Goal: Information Seeking & Learning: Learn about a topic

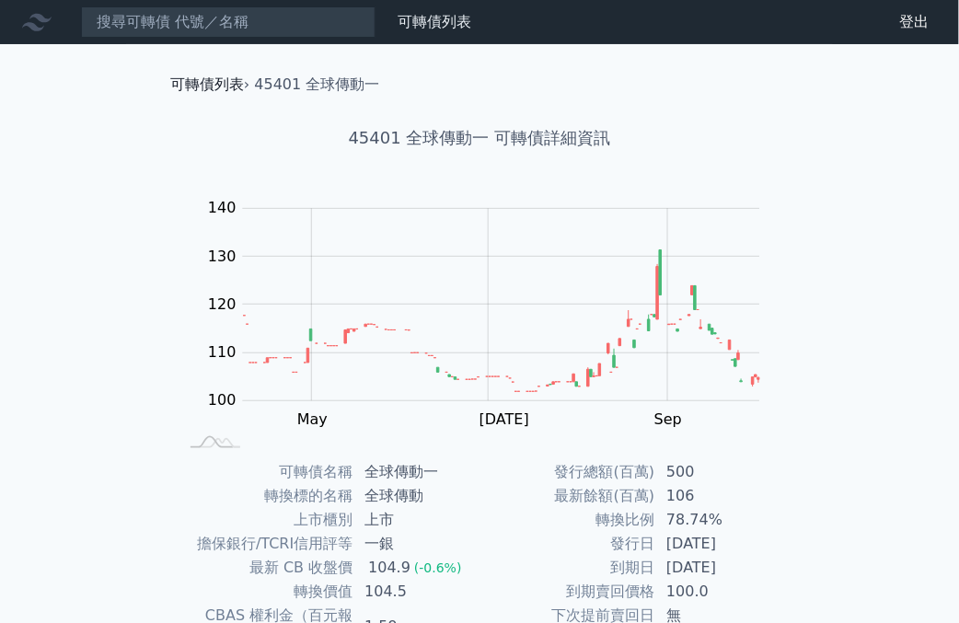
click at [193, 84] on link "可轉債列表" at bounding box center [207, 83] width 74 height 17
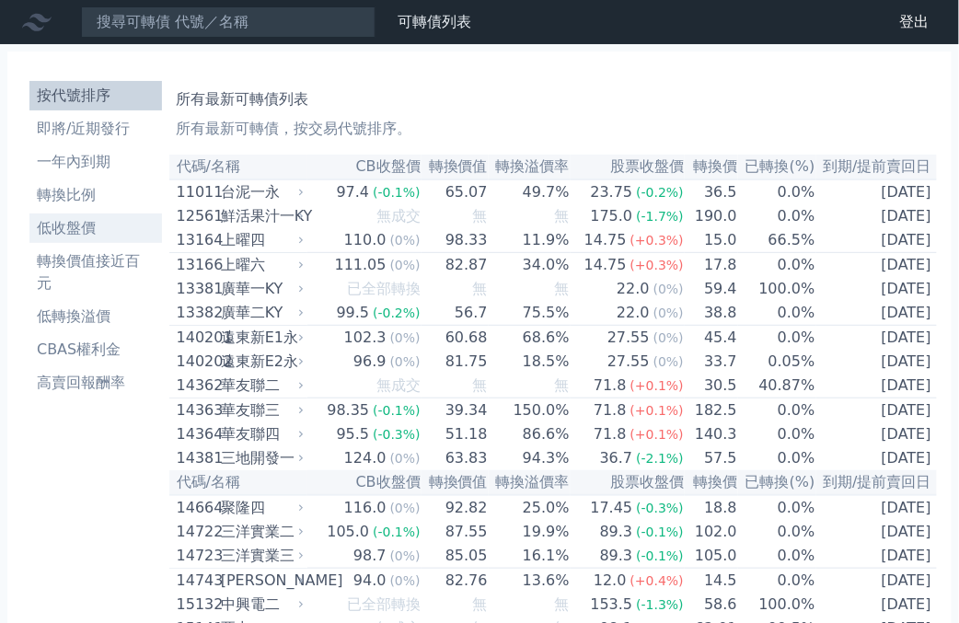
click at [89, 227] on li "低收盤價" at bounding box center [95, 228] width 133 height 22
